Goal: Task Accomplishment & Management: Manage account settings

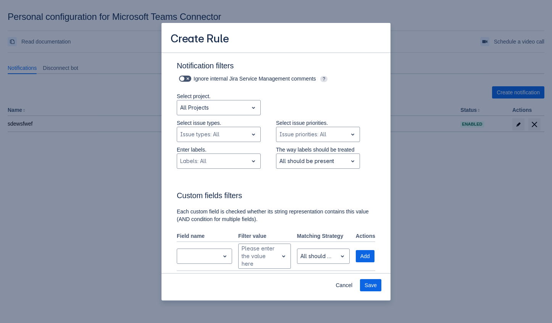
scroll to position [143, 0]
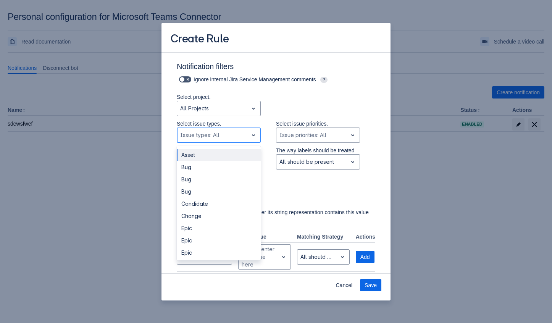
click at [244, 134] on div at bounding box center [212, 134] width 65 height 9
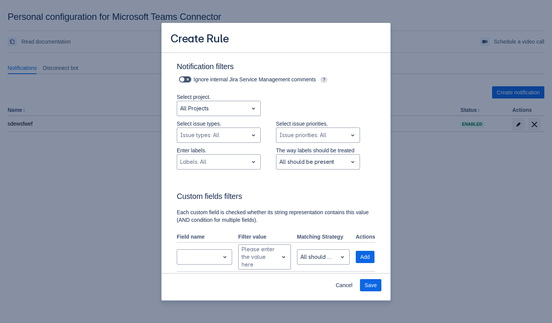
click at [349, 91] on div "Ignore internal Jira Service Management comments ?" at bounding box center [276, 83] width 198 height 19
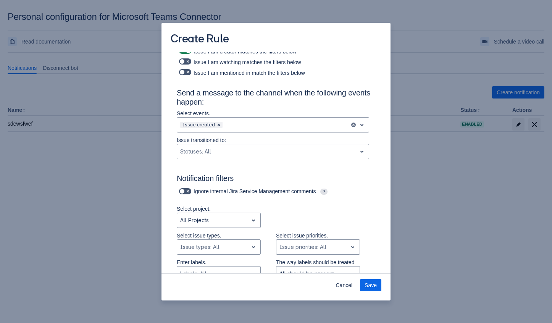
scroll to position [39, 0]
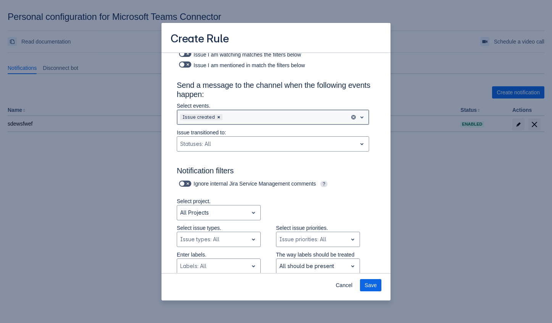
click at [296, 118] on div at bounding box center [285, 117] width 123 height 9
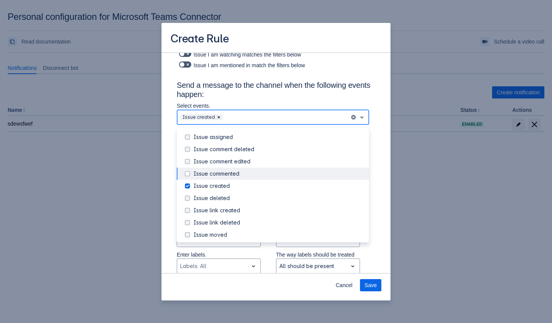
click at [202, 169] on div "Issue commented" at bounding box center [273, 174] width 192 height 12
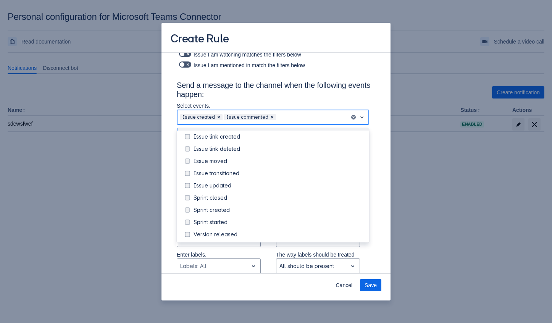
scroll to position [76, 0]
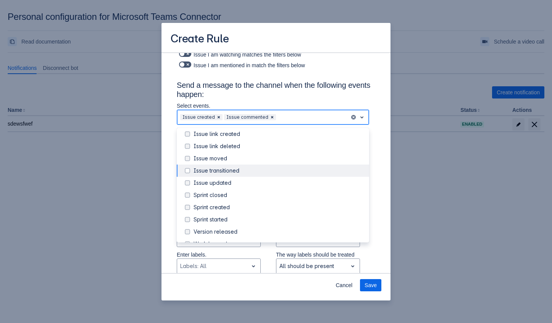
click at [232, 170] on div "Issue transitioned" at bounding box center [281, 171] width 176 height 8
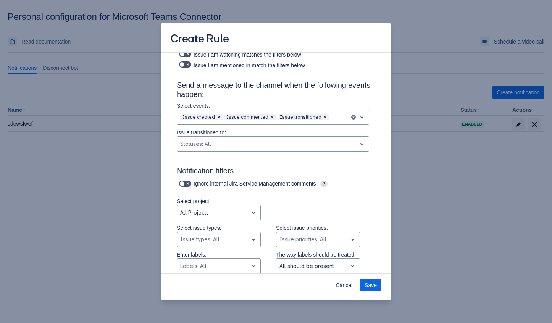
click at [381, 171] on div "Notify me when Issue I am assignee matches the filters below Issue I am creator…" at bounding box center [276, 274] width 211 height 518
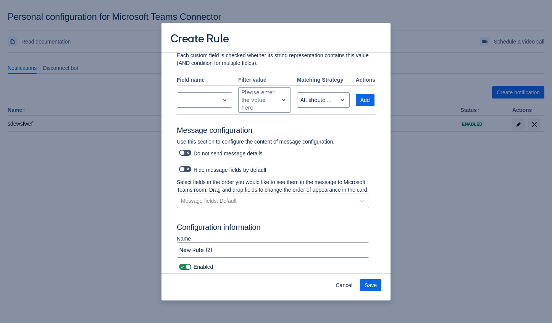
scroll to position [305, 0]
click at [320, 210] on div "Select fields in the order you would like to see them in the message to Microso…" at bounding box center [273, 196] width 192 height 34
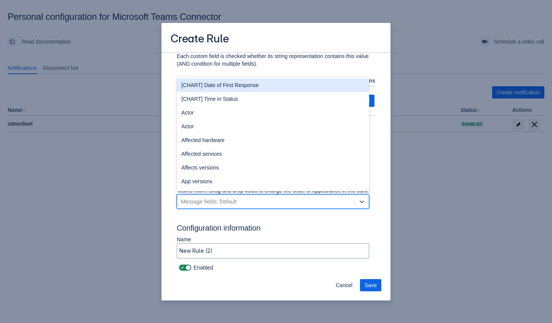
click at [325, 205] on div "Message fields: Default" at bounding box center [265, 201] width 177 height 12
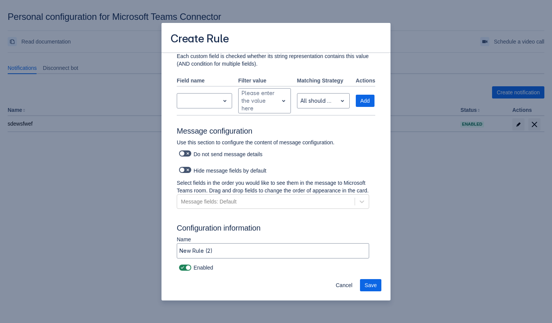
click at [386, 197] on div "Notify me when Issue I am assignee matches the filters below Issue I am creator…" at bounding box center [275, 14] width 229 height 520
